Goal: Task Accomplishment & Management: Manage account settings

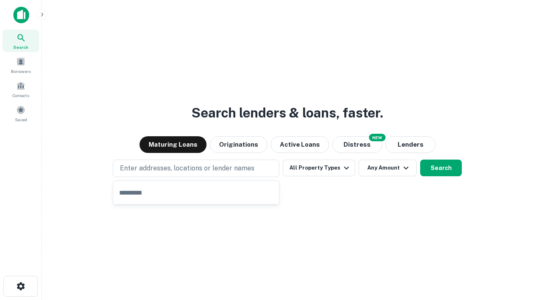
type input "**********"
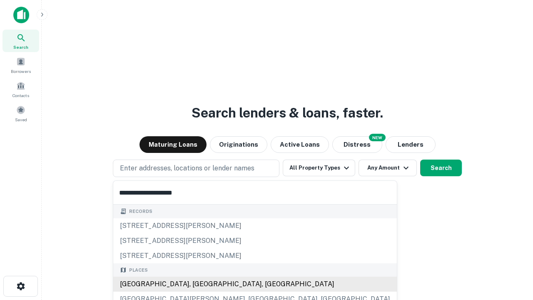
click at [199, 284] on div "[GEOGRAPHIC_DATA], [GEOGRAPHIC_DATA], [GEOGRAPHIC_DATA]" at bounding box center [255, 283] width 284 height 15
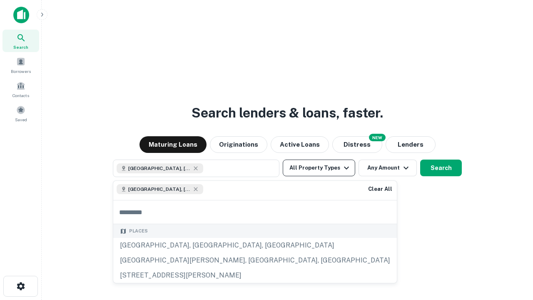
click at [319, 168] on button "All Property Types" at bounding box center [319, 167] width 72 height 17
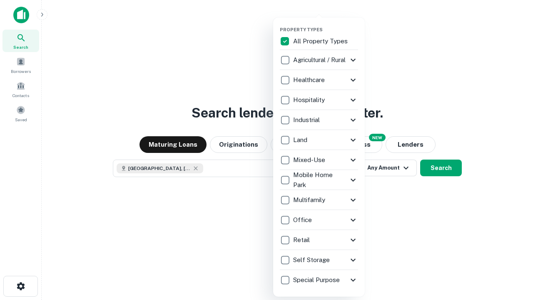
click at [326, 24] on button "button" at bounding box center [326, 24] width 92 height 0
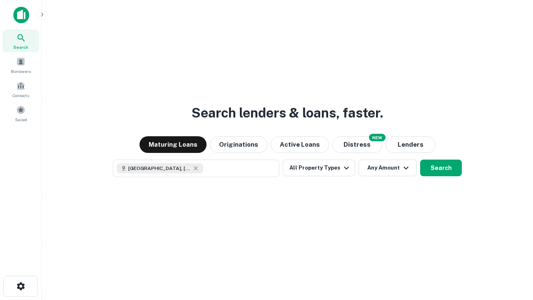
scroll to position [13, 0]
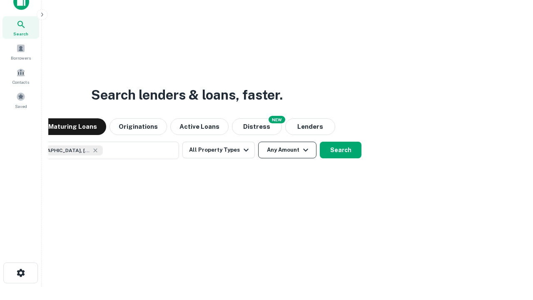
click at [258, 142] on button "Any Amount" at bounding box center [287, 150] width 58 height 17
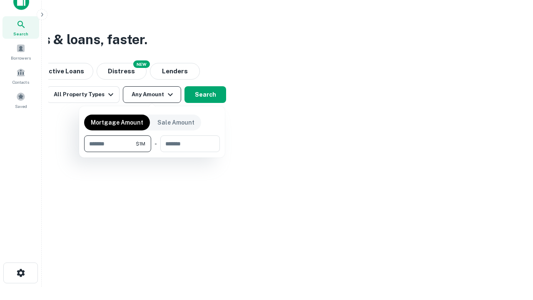
type input "*******"
click at [152, 152] on button "button" at bounding box center [152, 152] width 136 height 0
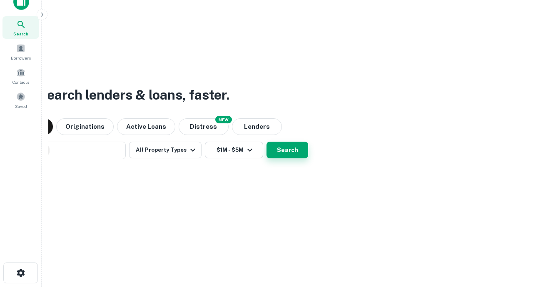
click at [266, 142] on button "Search" at bounding box center [287, 150] width 42 height 17
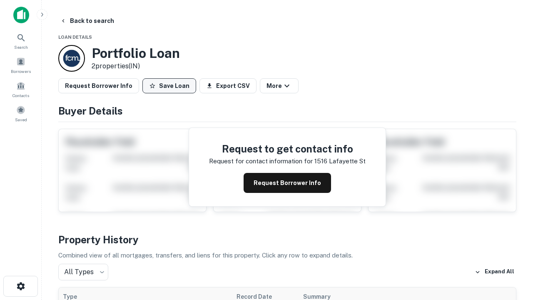
click at [169, 86] on button "Save Loan" at bounding box center [169, 85] width 54 height 15
click at [171, 86] on button "Loan Saved" at bounding box center [170, 85] width 57 height 15
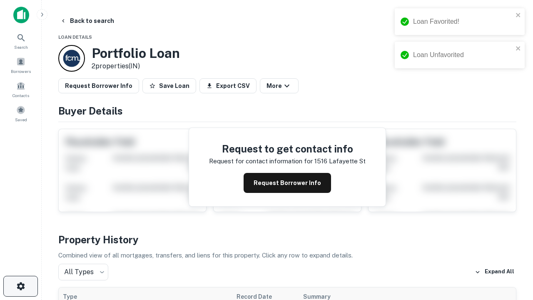
click at [20, 286] on icon "button" at bounding box center [21, 286] width 10 height 10
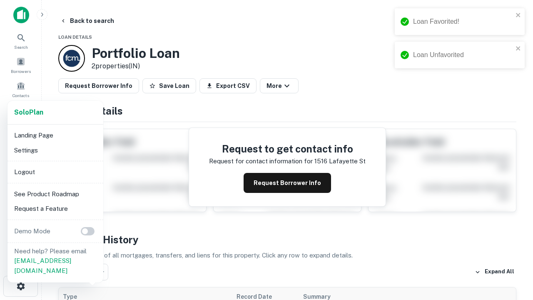
click at [55, 172] on li "Logout" at bounding box center [55, 171] width 89 height 15
